Goal: Information Seeking & Learning: Learn about a topic

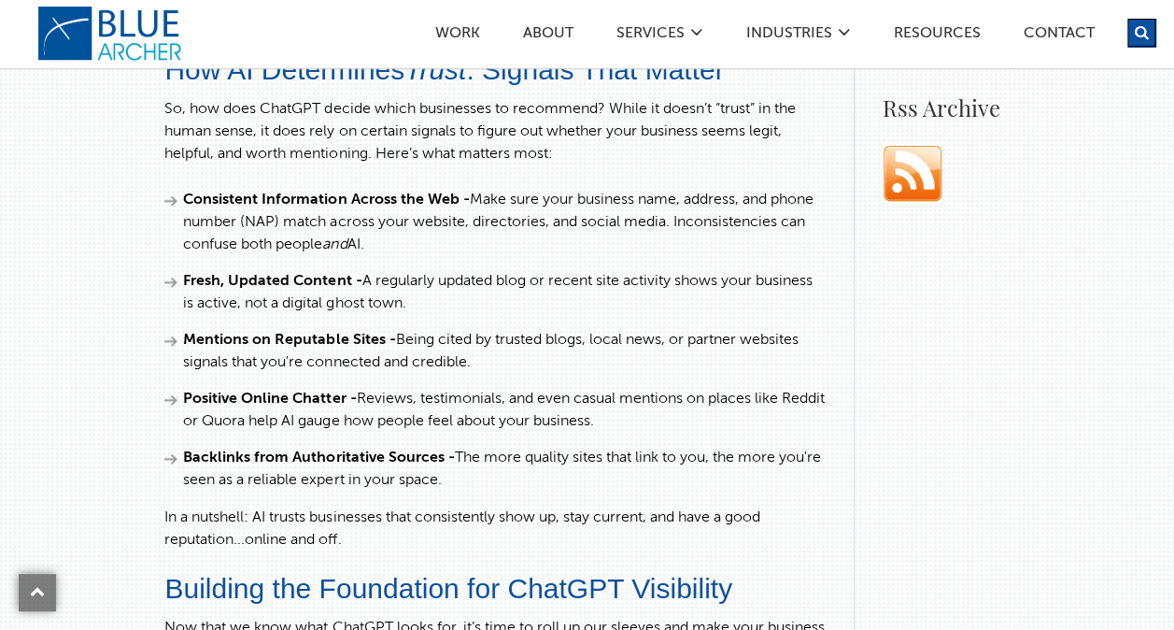
scroll to position [1266, 0]
click at [572, 255] on li "Consistent Information Across the Web - Make sure your business name, address, …" at bounding box center [494, 221] width 660 height 67
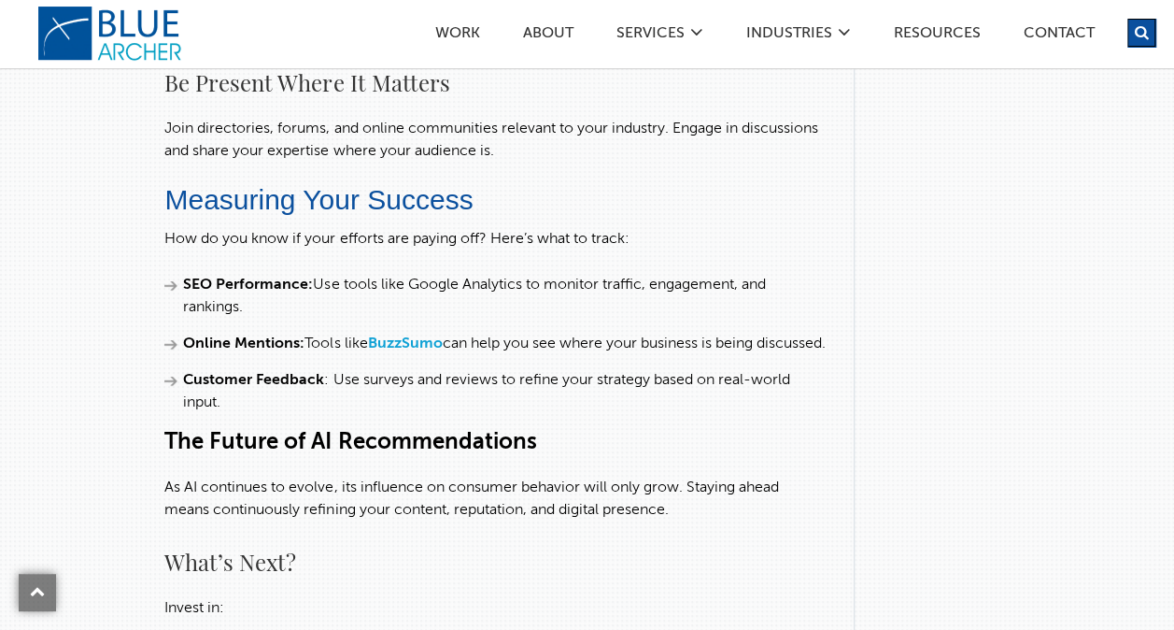
scroll to position [4481, 0]
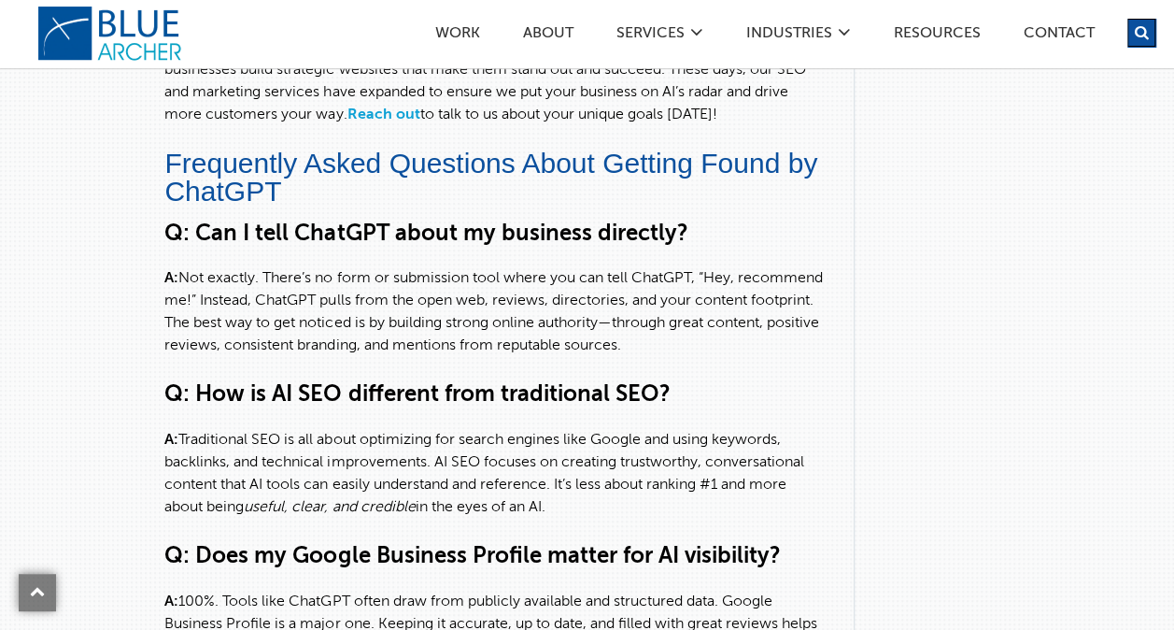
scroll to position [5329, 0]
click at [545, 315] on p "A: Not exactly. There’s no form or submission tool where you can tell ChatGPT, …" at bounding box center [494, 313] width 660 height 90
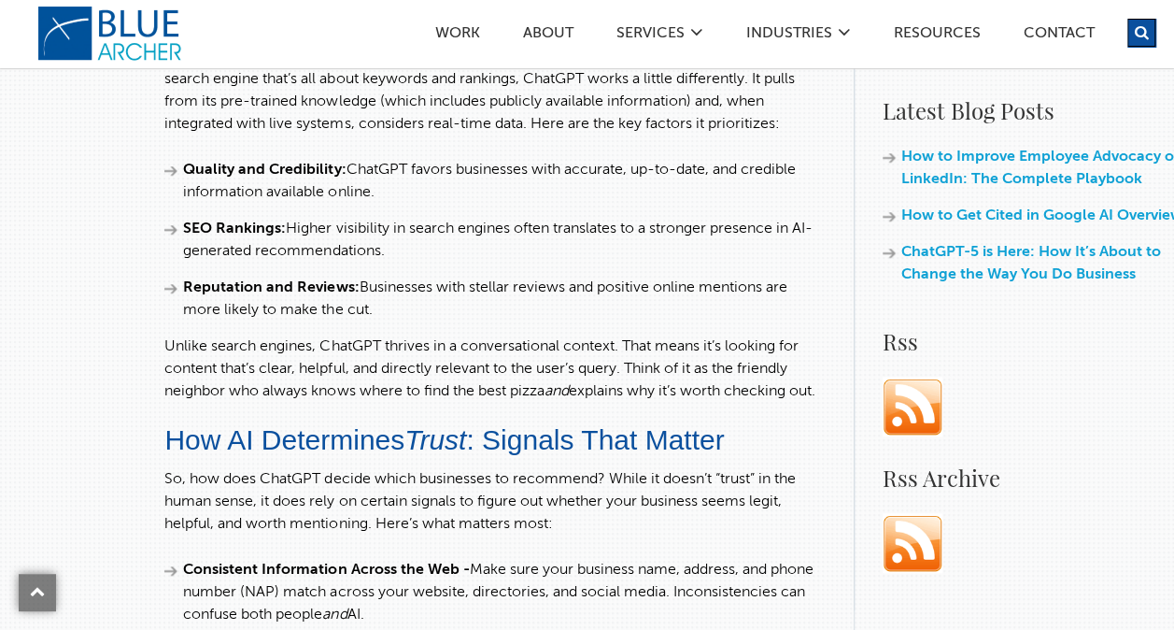
scroll to position [896, 0]
drag, startPoint x: 291, startPoint y: 222, endPoint x: 390, endPoint y: 252, distance: 102.5
click at [390, 252] on li "SEO Rankings: Higher visibility in search engines often translates to a stronge…" at bounding box center [494, 239] width 660 height 45
copy li "Higher visibility in search engines often translates to a stronger presence in …"
click at [682, 337] on p "Unlike search engines, ChatGPT thrives in a conversational context. That means …" at bounding box center [494, 367] width 660 height 67
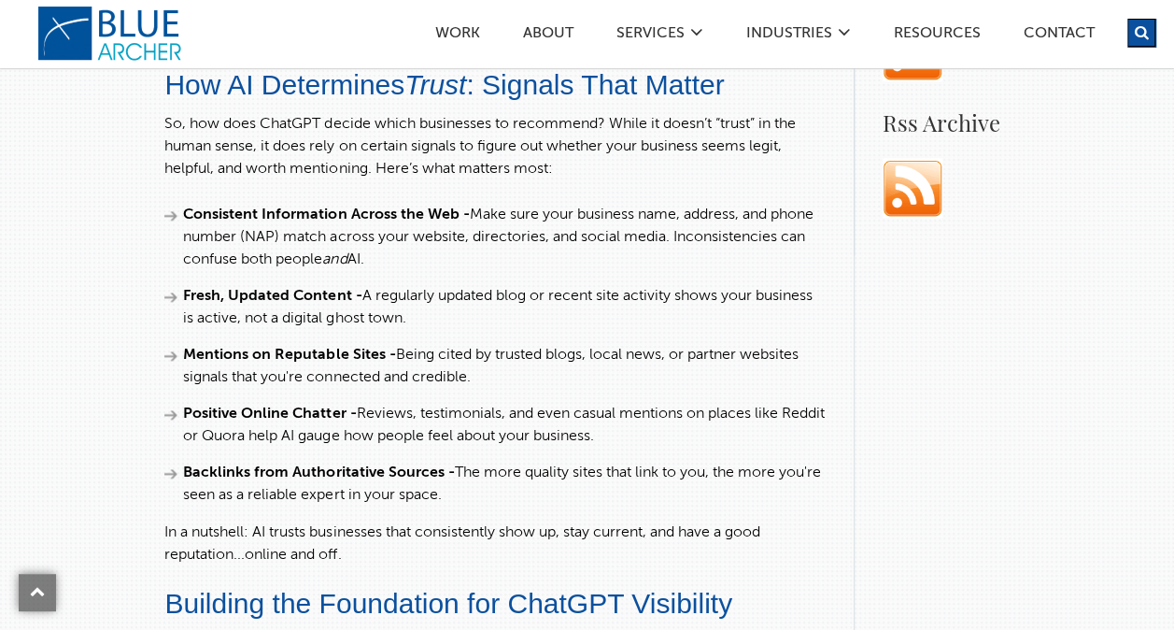
scroll to position [1253, 0]
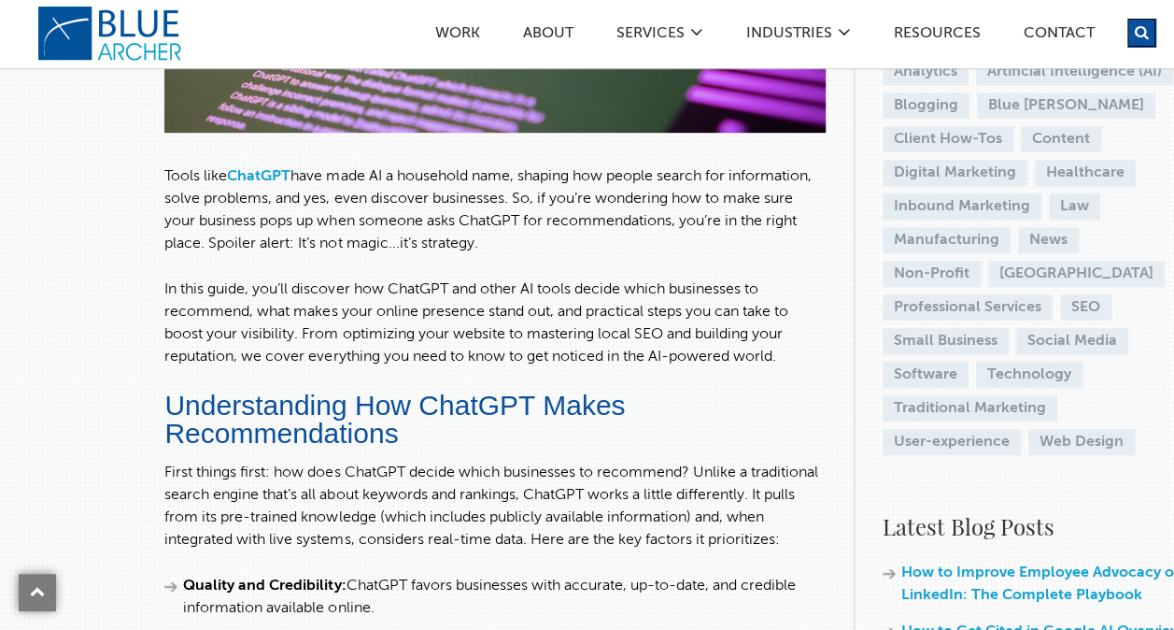
scroll to position [482, 0]
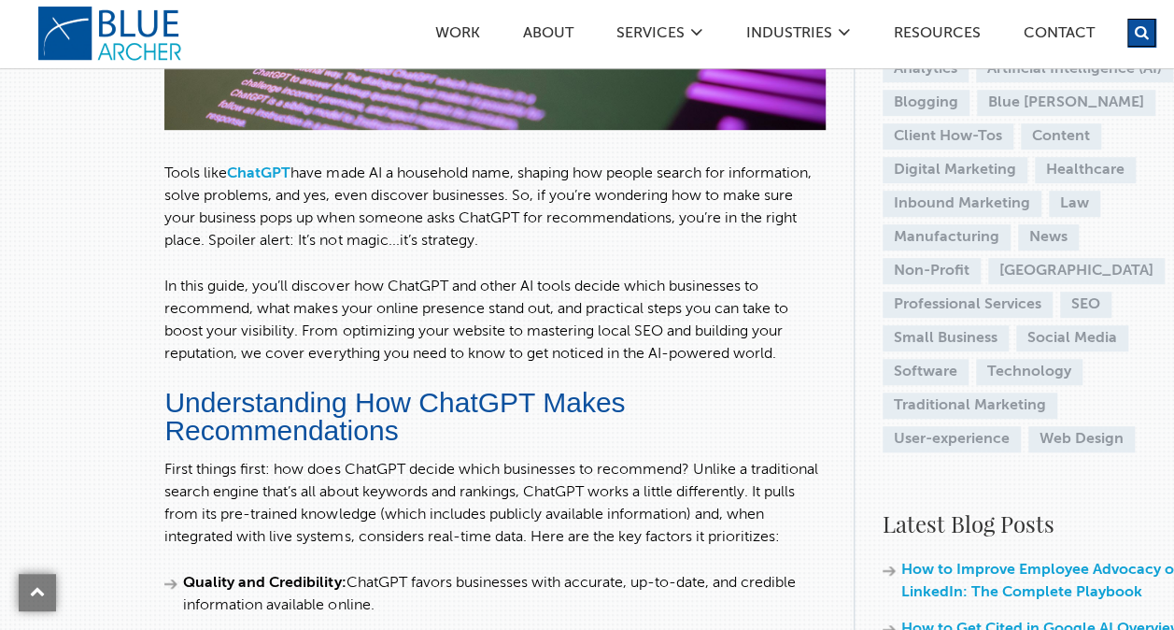
click at [759, 293] on p "In this guide, you’ll discover how ChatGPT and other AI tools decide which busi…" at bounding box center [494, 321] width 660 height 90
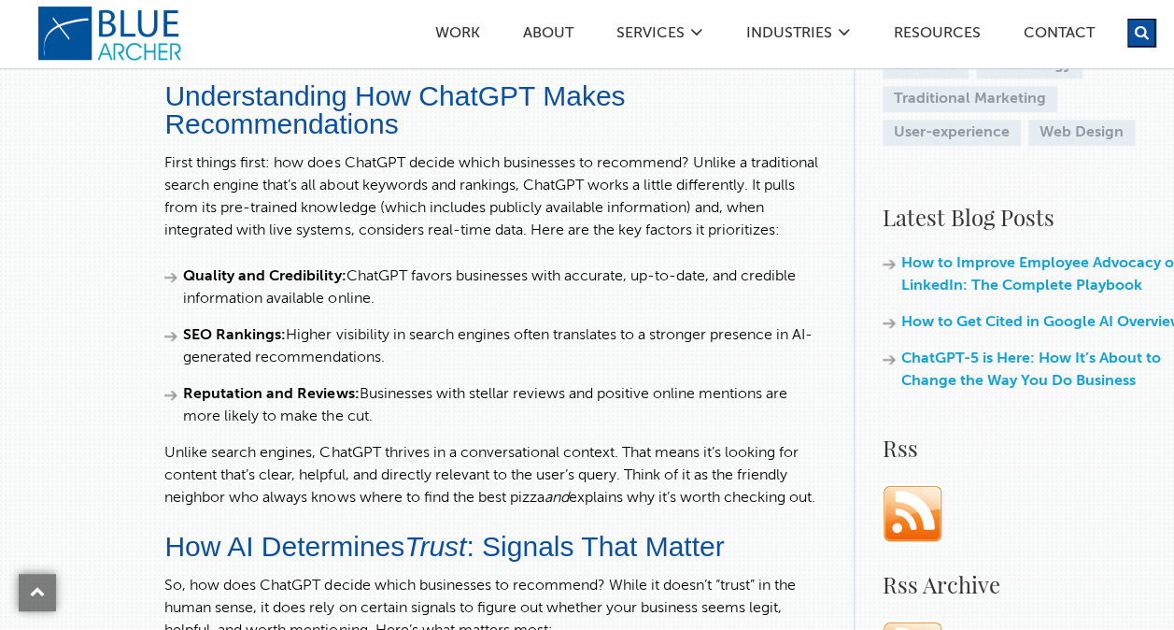
scroll to position [792, 0]
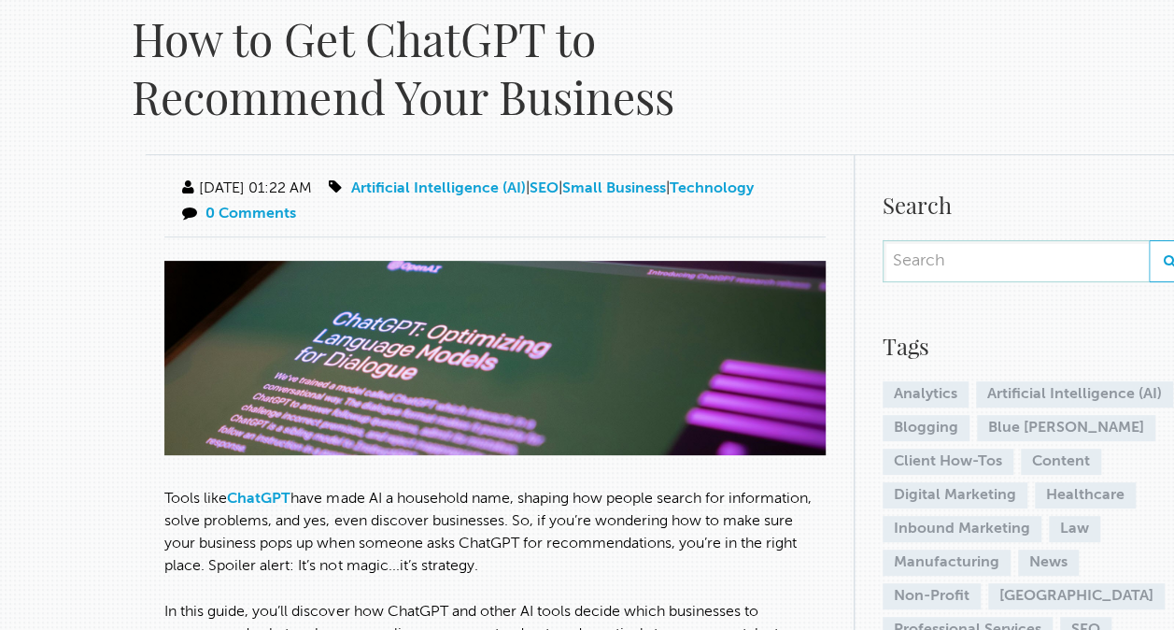
scroll to position [0, 0]
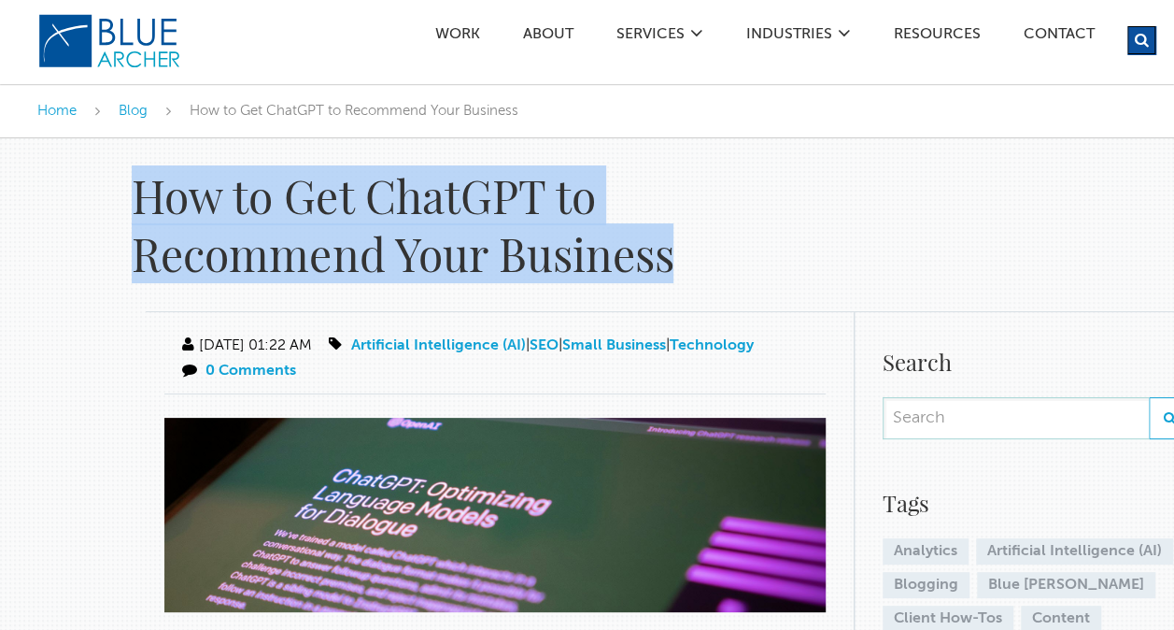
drag, startPoint x: 136, startPoint y: 192, endPoint x: 686, endPoint y: 232, distance: 550.6
click at [686, 232] on h1 "How to Get ChatGPT to Recommend Your Business" at bounding box center [492, 224] width 720 height 117
copy h1 "How to Get ChatGPT to Recommend Your Business"
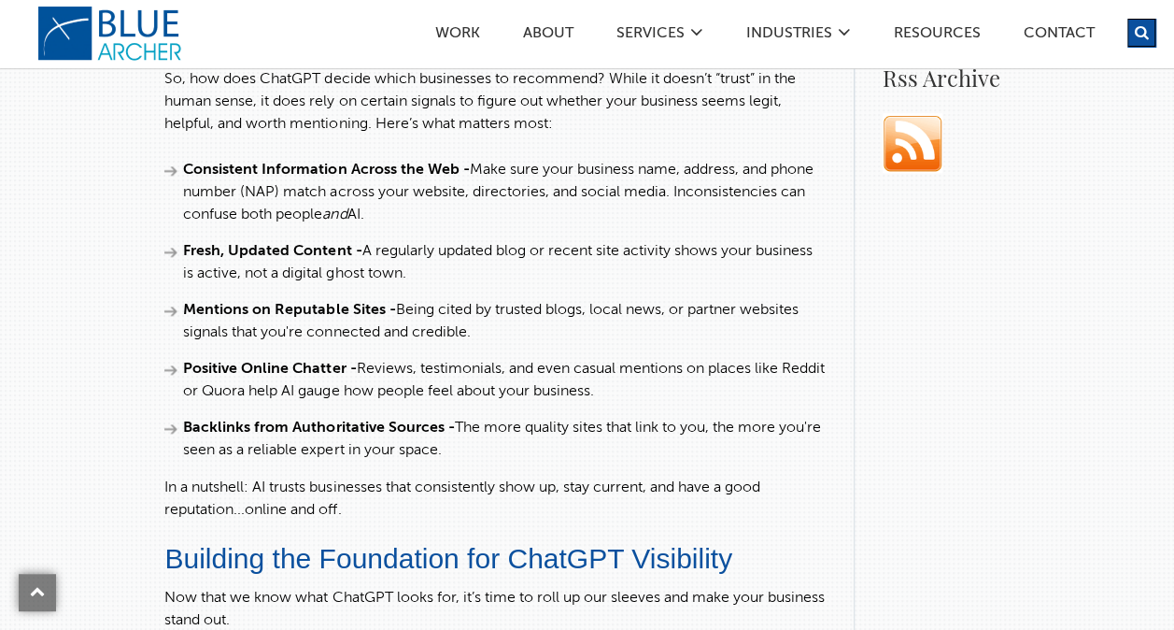
scroll to position [1312, 0]
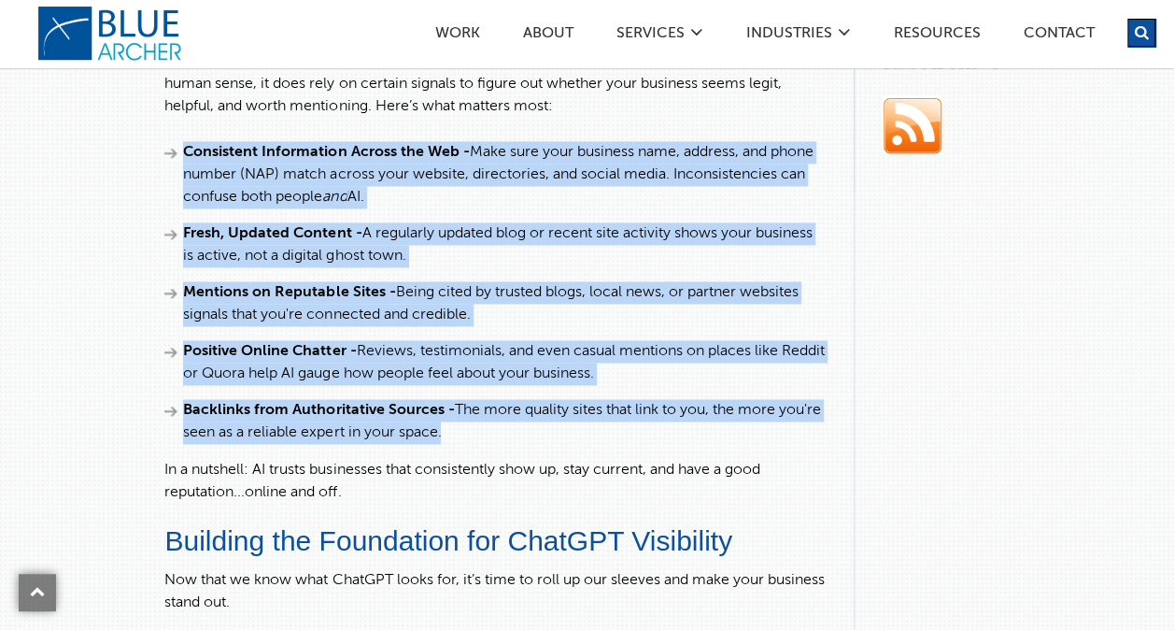
drag, startPoint x: 184, startPoint y: 165, endPoint x: 521, endPoint y: 443, distance: 436.7
click at [521, 443] on ul "Consistent Information Across the Web - Make sure your business name, address, …" at bounding box center [494, 292] width 660 height 303
copy ul "Consistent Information Across the Web - Make sure your business name, address, …"
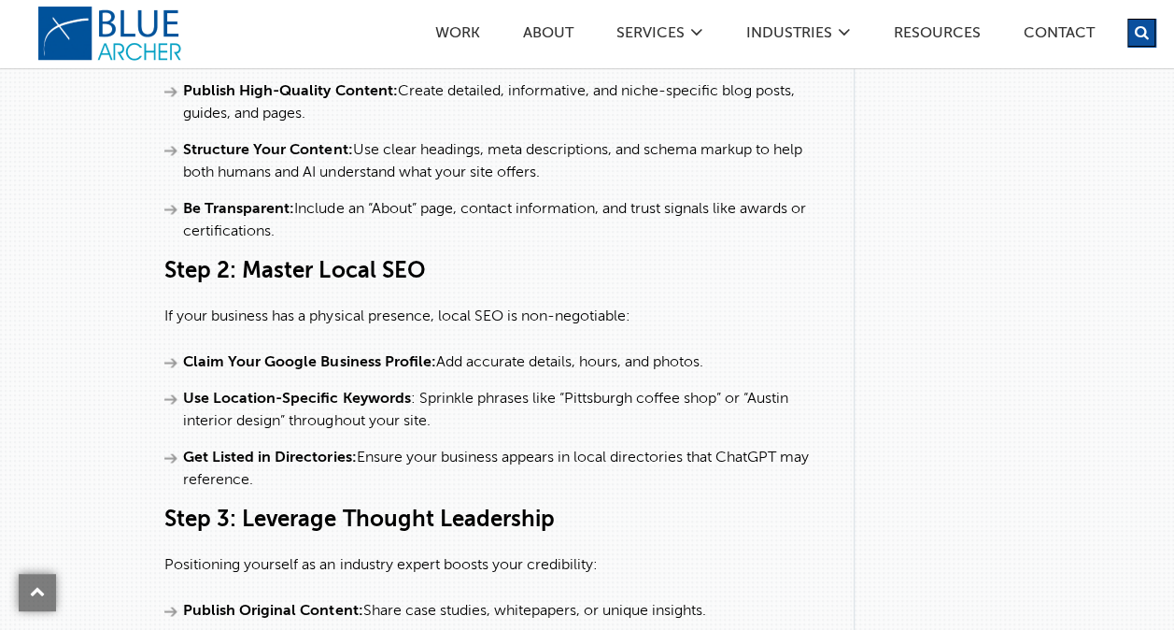
scroll to position [1845, 0]
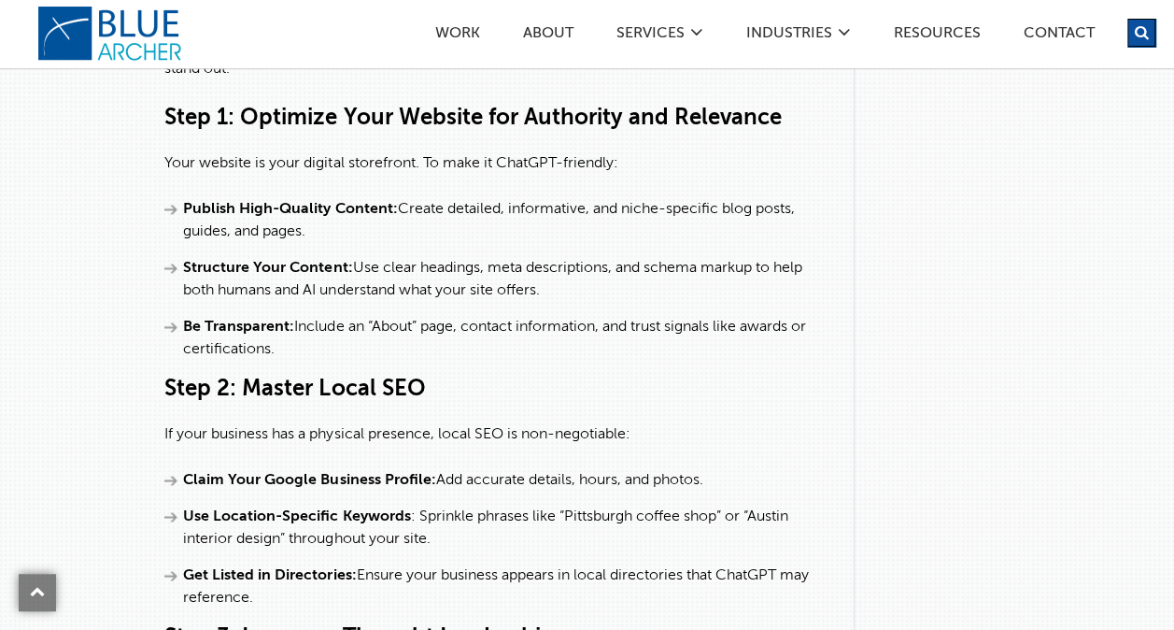
drag, startPoint x: 169, startPoint y: 131, endPoint x: 459, endPoint y: 368, distance: 374.3
copy div "Step 1: Optimize Your Website for Authority and Relevance Your website is your …"
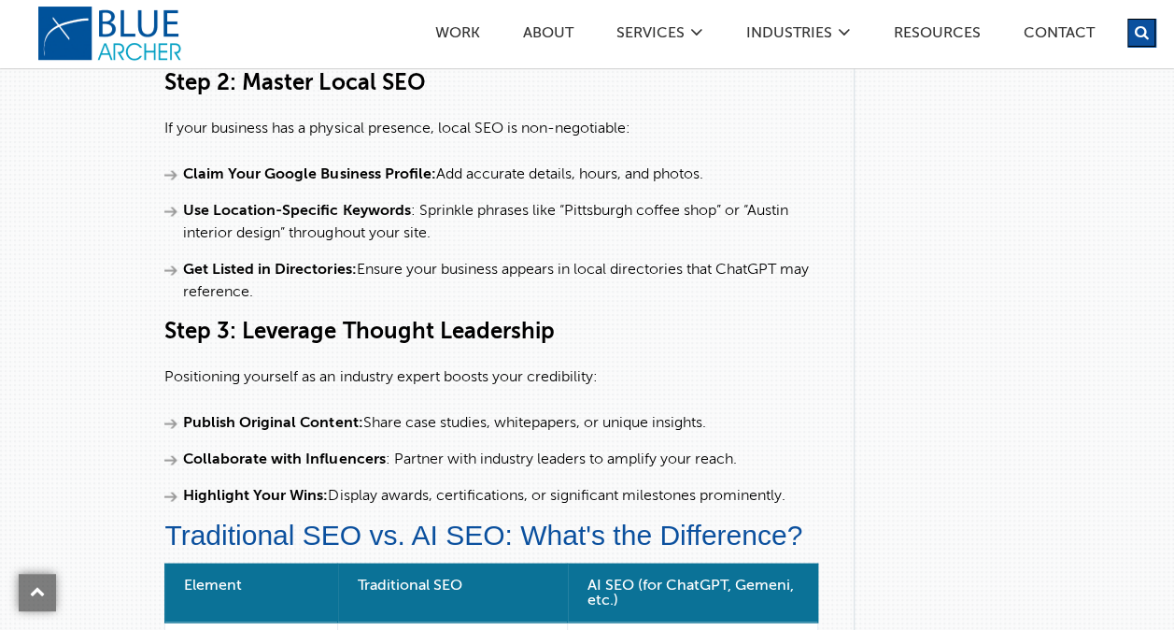
scroll to position [2151, 0]
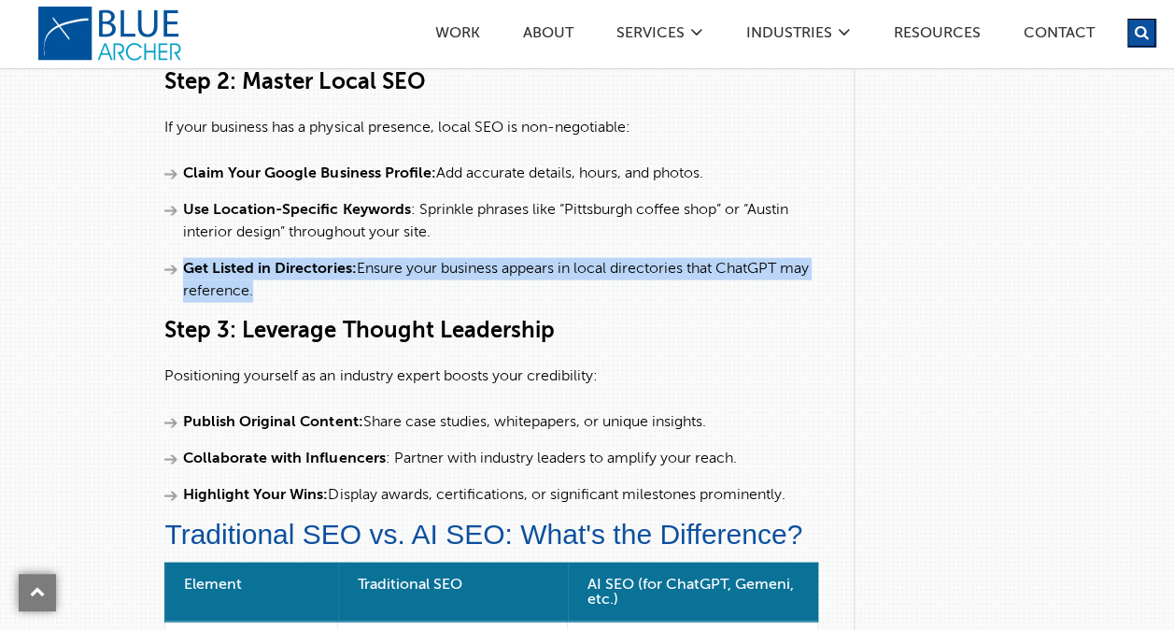
drag, startPoint x: 183, startPoint y: 286, endPoint x: 260, endPoint y: 312, distance: 80.9
click at [260, 303] on li "Get Listed in Directories: Ensure your business appears in local directories th…" at bounding box center [494, 280] width 660 height 45
copy li "Get Listed in Directories: Ensure your business appears in local directories th…"
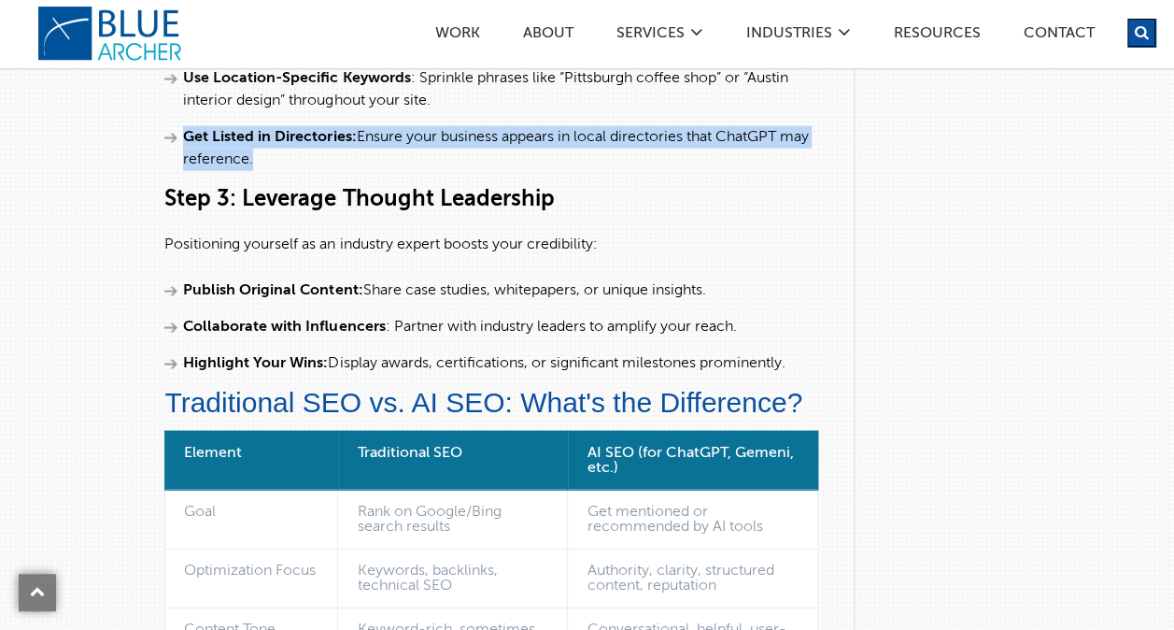
scroll to position [2289, 0]
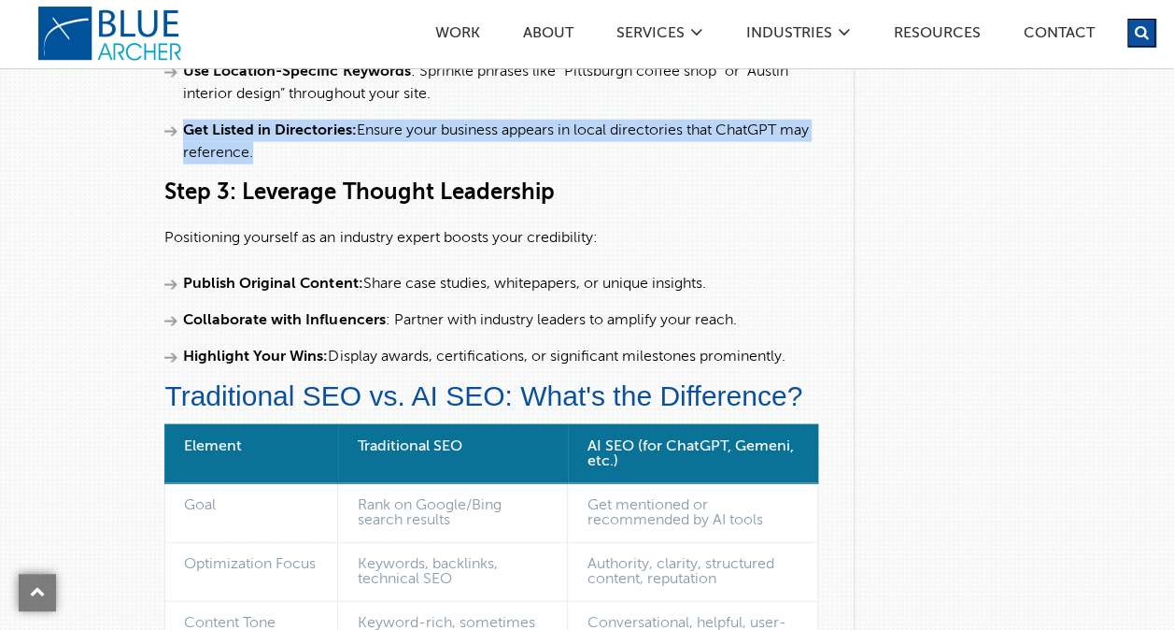
drag, startPoint x: 184, startPoint y: 295, endPoint x: 739, endPoint y: 276, distance: 555.2
copy li "Publish Original Content: Share case studies, whitepapers, or unique insights."
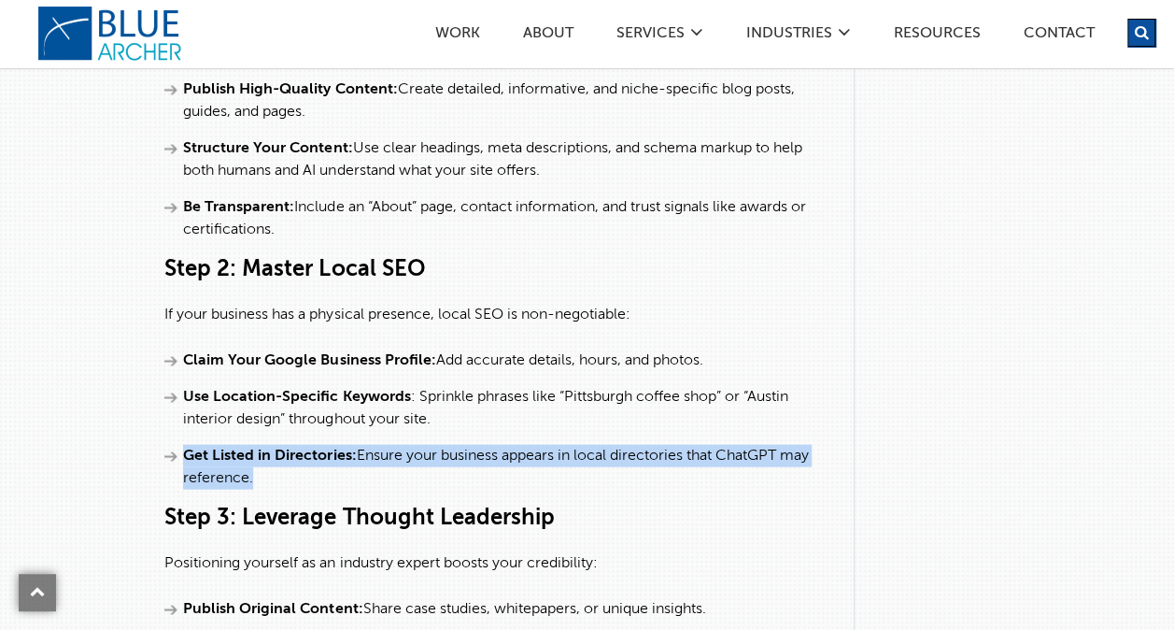
scroll to position [1963, 0]
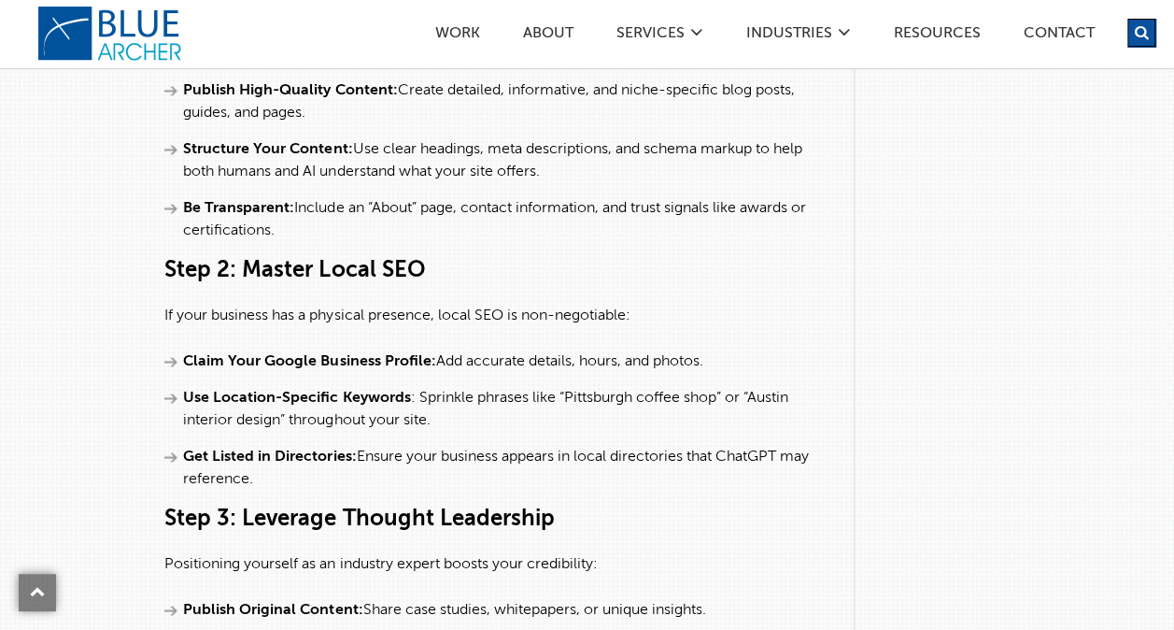
click at [362, 286] on h3 "Step 2: Master Local SEO" at bounding box center [494, 271] width 660 height 30
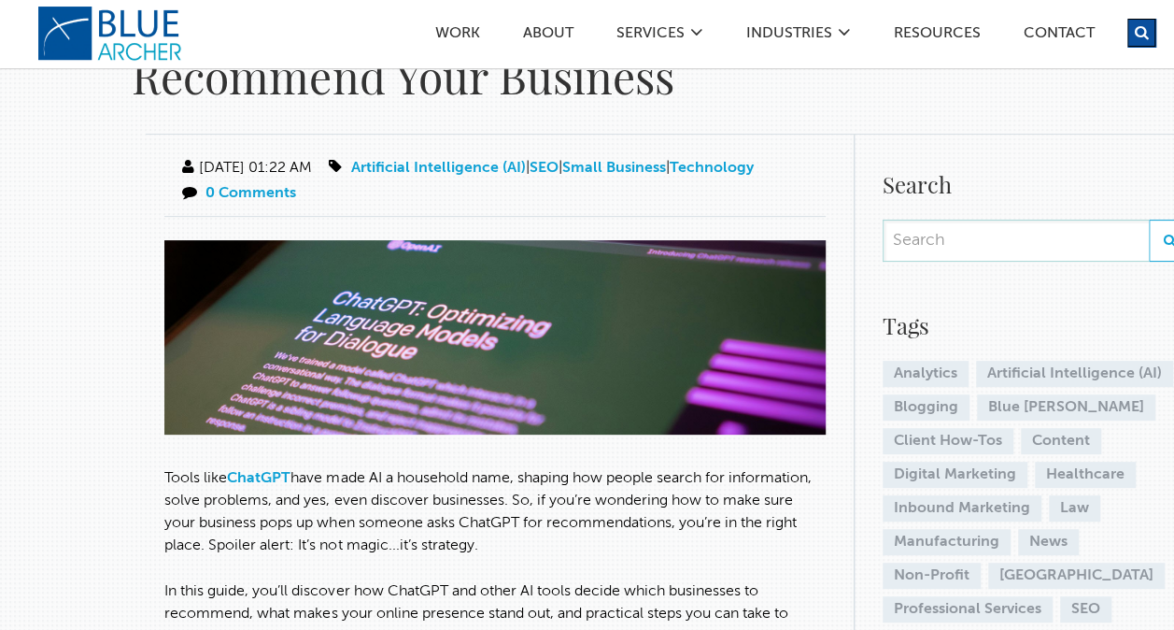
scroll to position [0, 0]
